Goal: Task Accomplishment & Management: Manage account settings

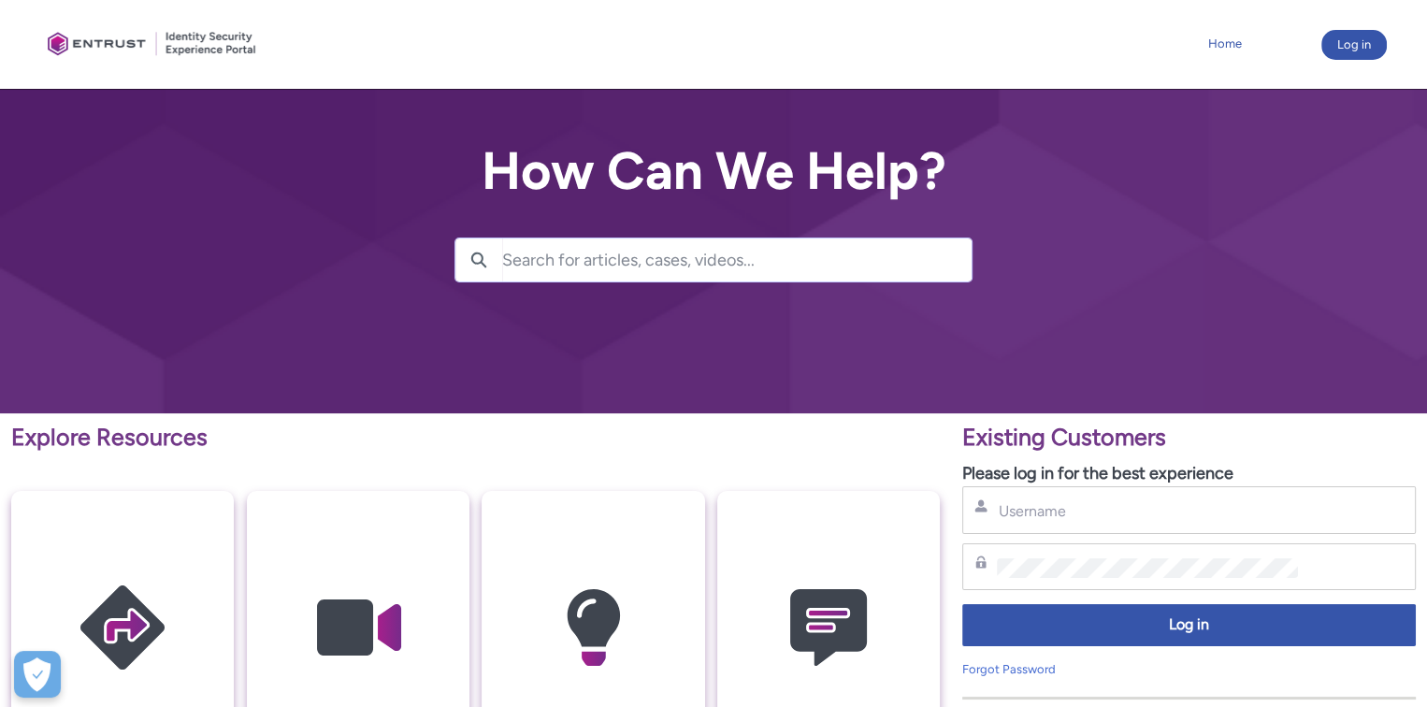
click at [1229, 42] on link "Home" at bounding box center [1225, 44] width 43 height 28
click at [1053, 512] on input "Username" at bounding box center [1147, 511] width 300 height 20
click at [1035, 516] on input "Username" at bounding box center [1147, 511] width 300 height 20
type input "[PERSON_NAME][EMAIL_ADDRESS][PERSON_NAME][DOMAIN_NAME]"
